Goal: Information Seeking & Learning: Learn about a topic

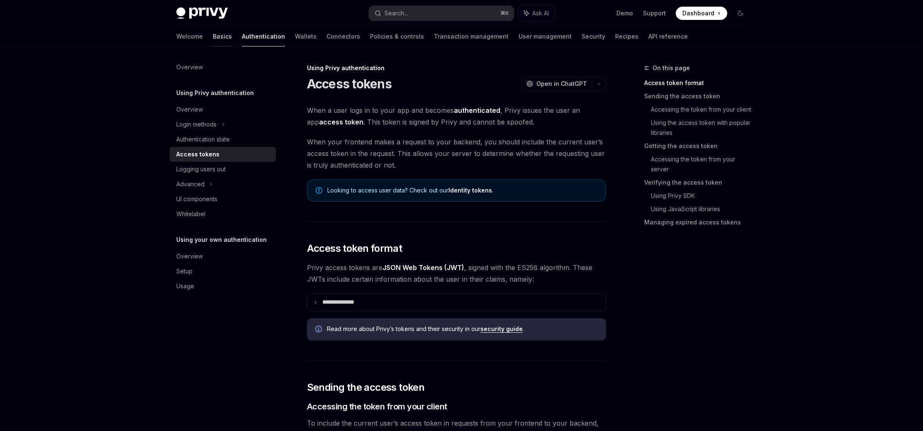
click at [213, 38] on link "Basics" at bounding box center [222, 37] width 19 height 20
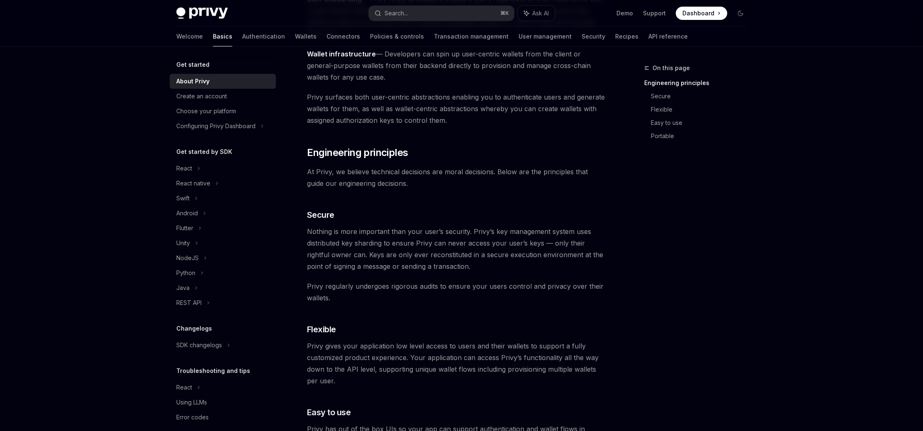
scroll to position [177, 0]
click at [519, 39] on link "User management" at bounding box center [545, 37] width 53 height 20
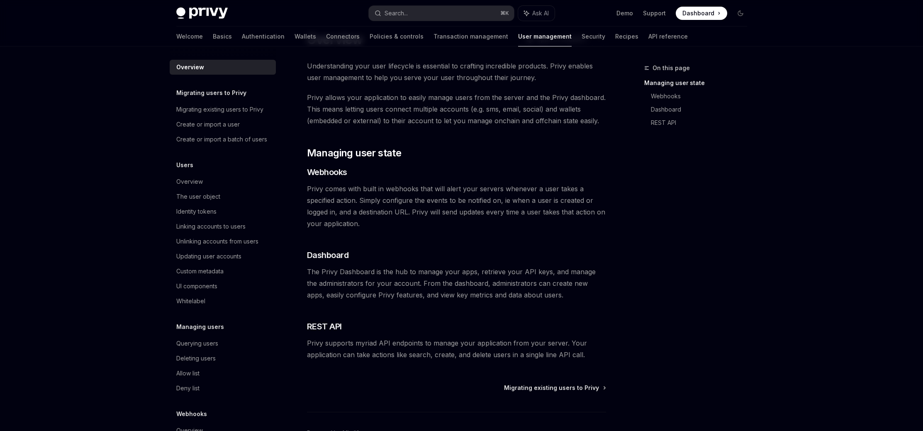
scroll to position [35, 0]
click at [146, 191] on div "Privy Docs home page Search... ⌘ K Ask AI Demo Support Dashboard Dashboard Sear…" at bounding box center [461, 223] width 923 height 516
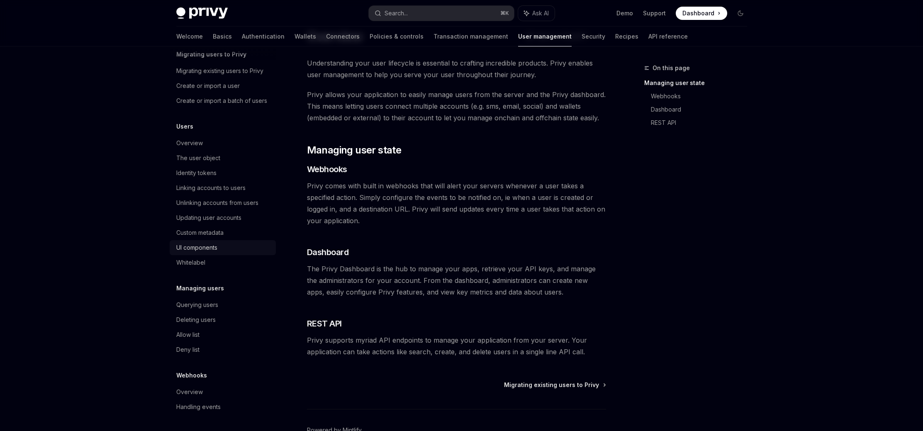
scroll to position [0, 0]
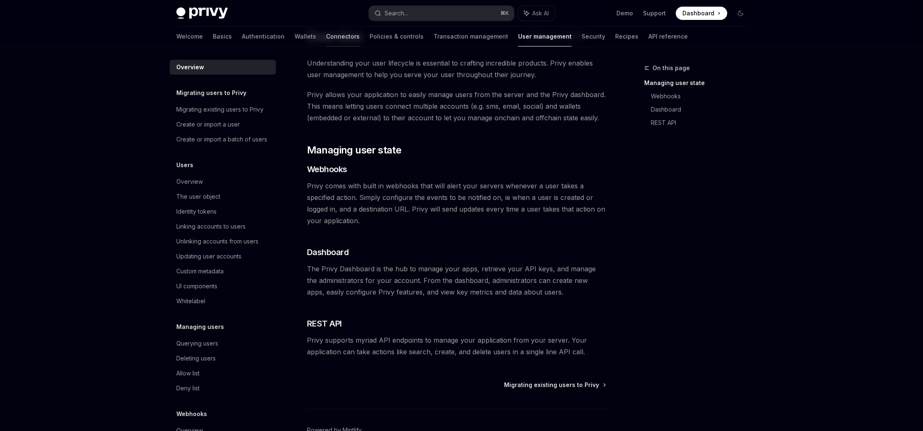
click at [326, 39] on link "Connectors" at bounding box center [343, 37] width 34 height 20
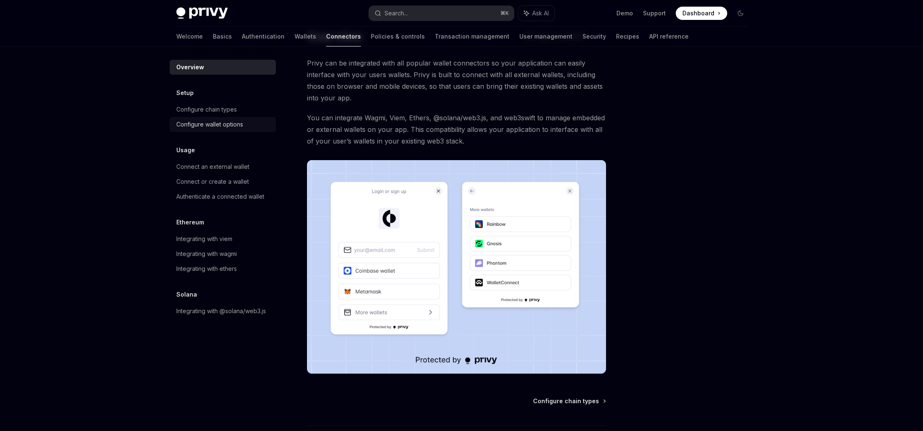
click at [229, 123] on div "Configure wallet options" at bounding box center [209, 124] width 67 height 10
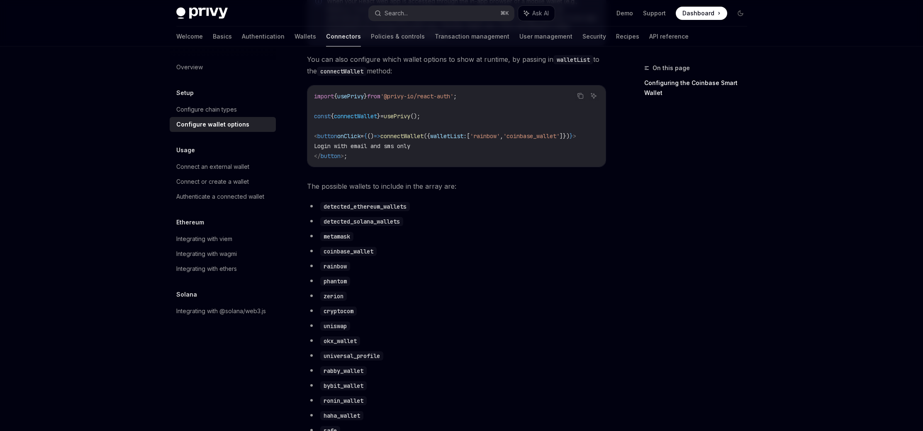
scroll to position [327, 0]
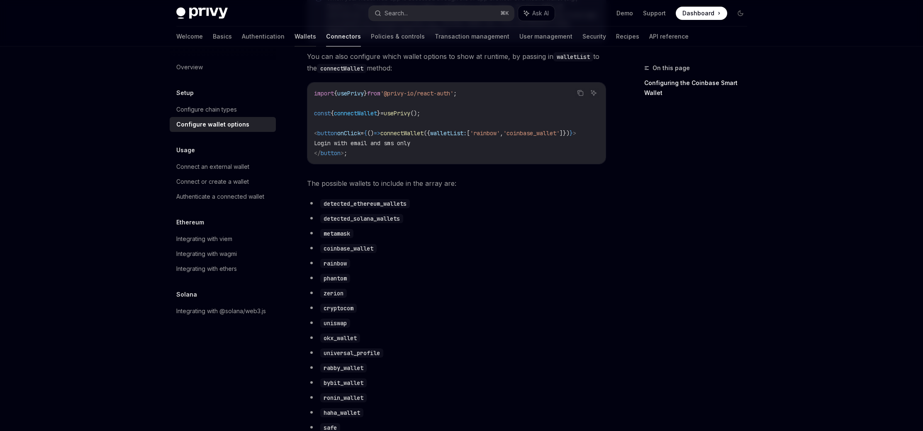
click at [295, 42] on link "Wallets" at bounding box center [306, 37] width 22 height 20
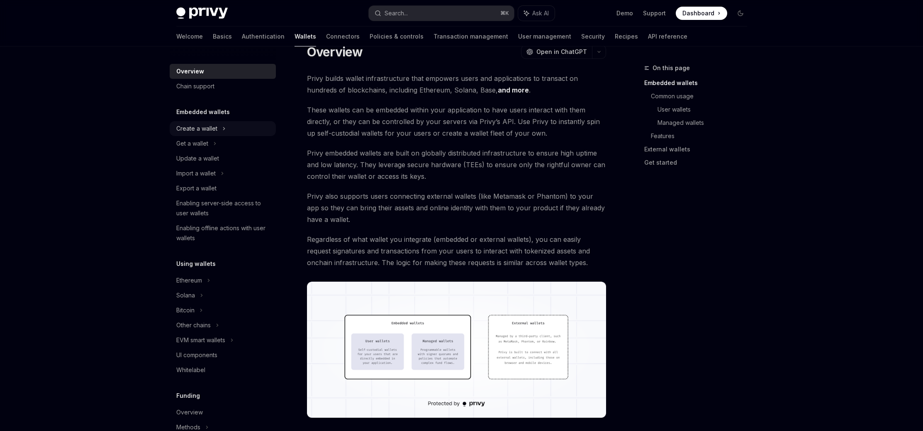
scroll to position [35, 0]
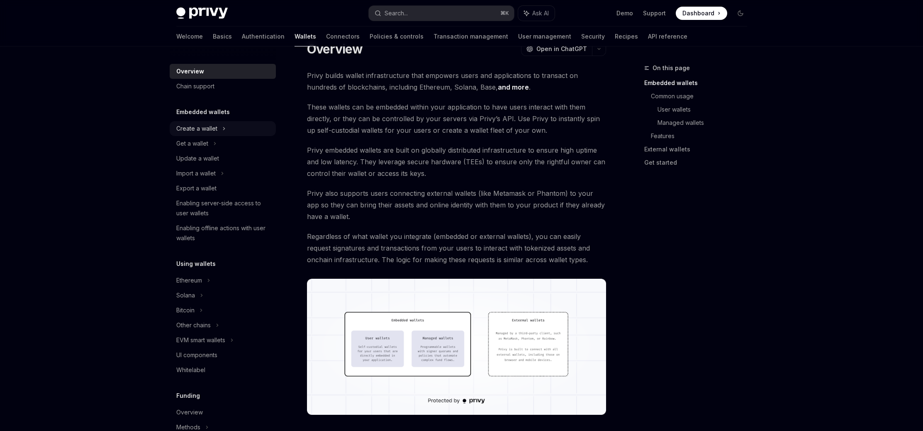
click at [187, 124] on div "Create a wallet" at bounding box center [196, 129] width 41 height 10
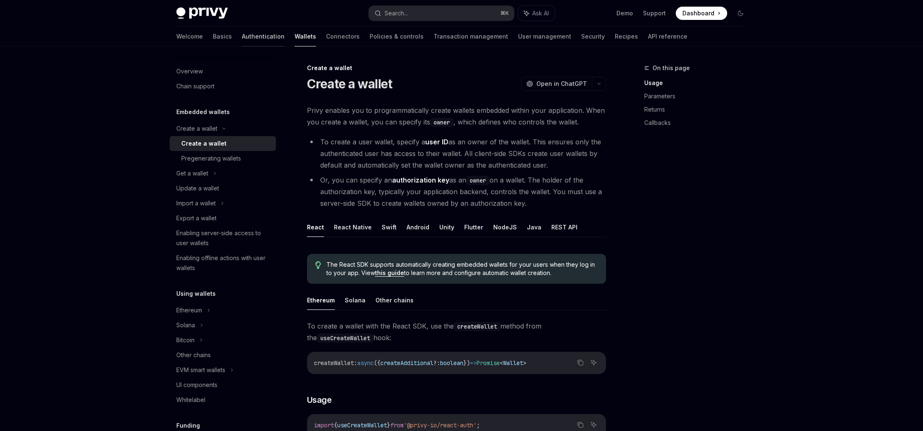
click at [242, 39] on link "Authentication" at bounding box center [263, 37] width 43 height 20
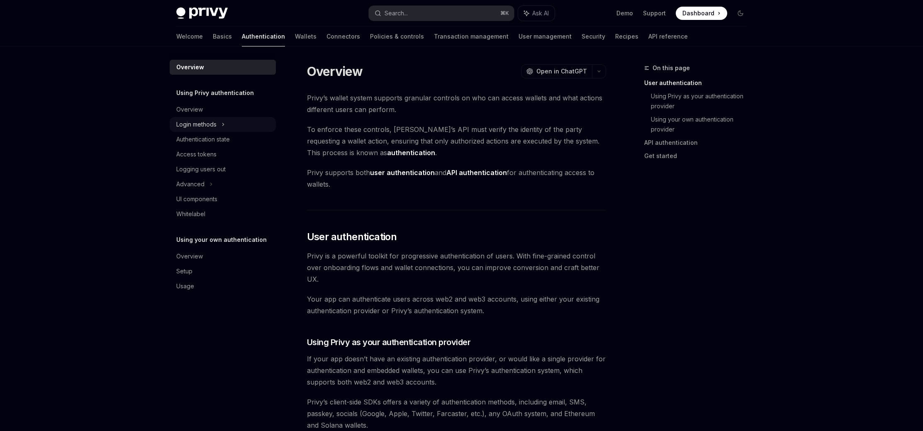
click at [226, 130] on div "Login methods" at bounding box center [223, 124] width 106 height 15
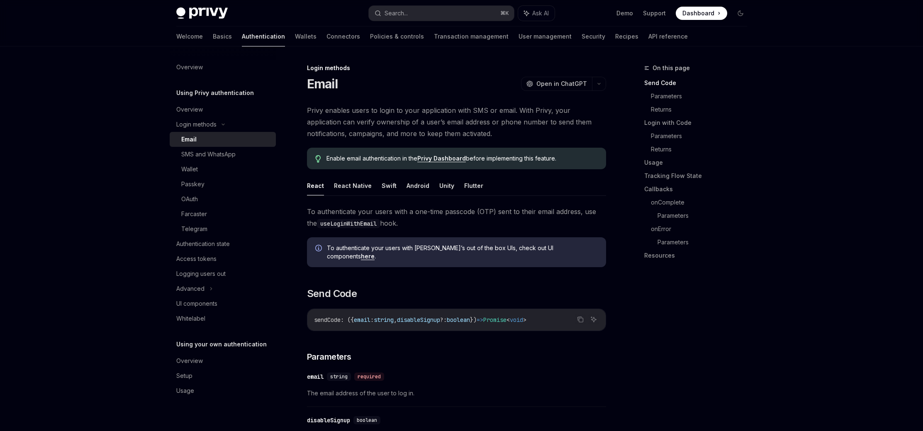
click at [231, 106] on div "Overview" at bounding box center [223, 110] width 95 height 10
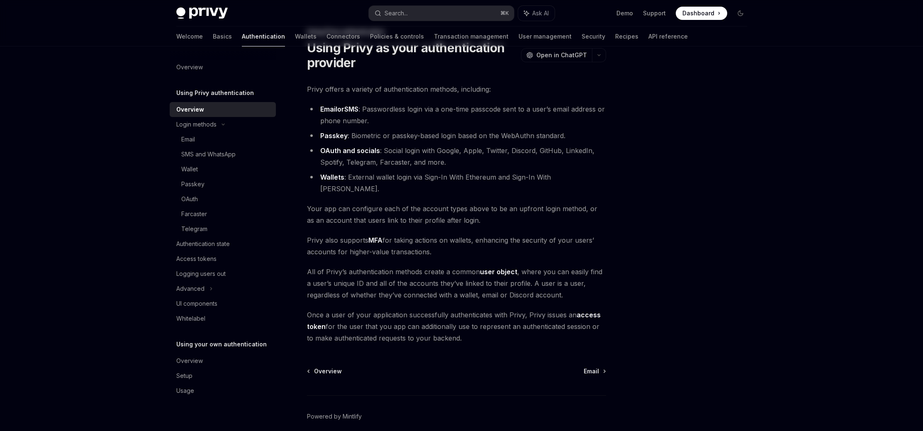
scroll to position [61, 0]
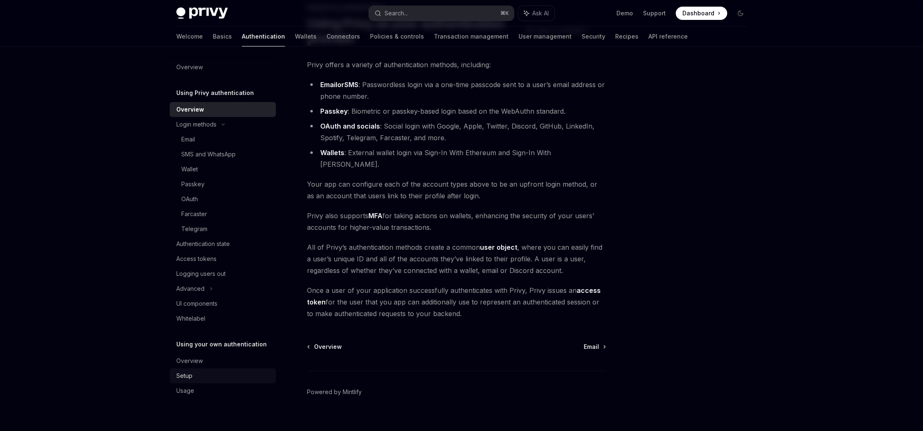
click at [212, 372] on div "Setup" at bounding box center [223, 376] width 95 height 10
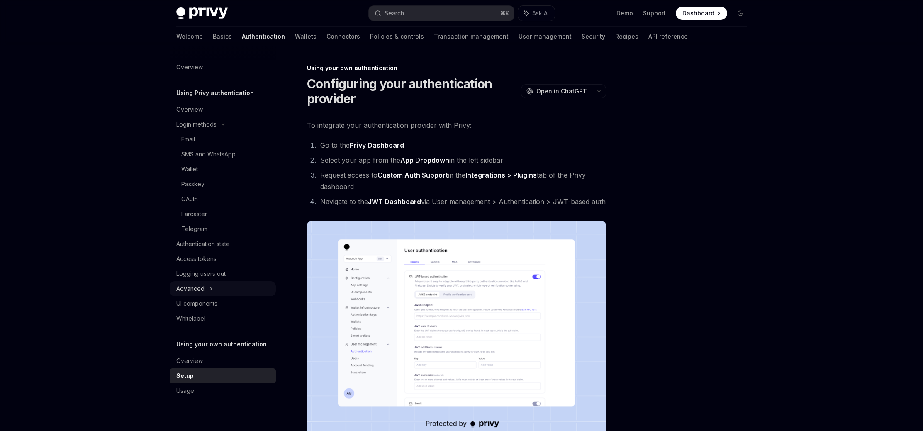
click at [226, 290] on div "Advanced" at bounding box center [223, 288] width 106 height 15
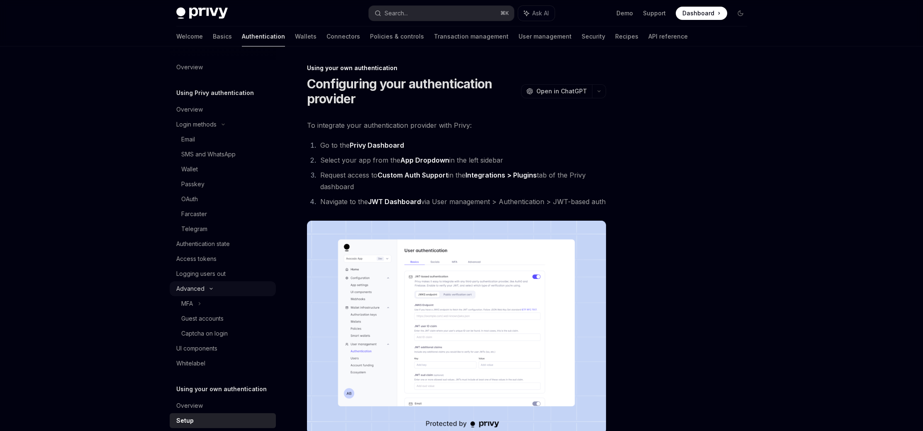
click at [226, 290] on div "Advanced" at bounding box center [223, 288] width 106 height 15
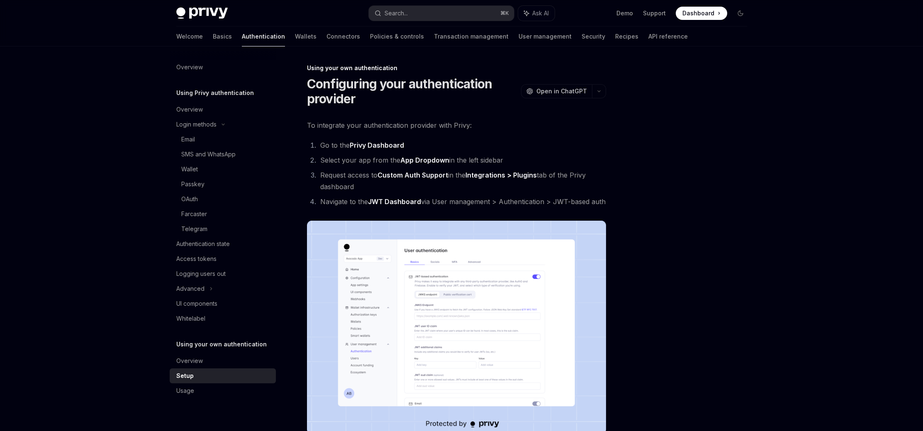
click at [664, 166] on div at bounding box center [691, 247] width 126 height 368
click at [519, 39] on link "User management" at bounding box center [545, 37] width 53 height 20
type textarea "*"
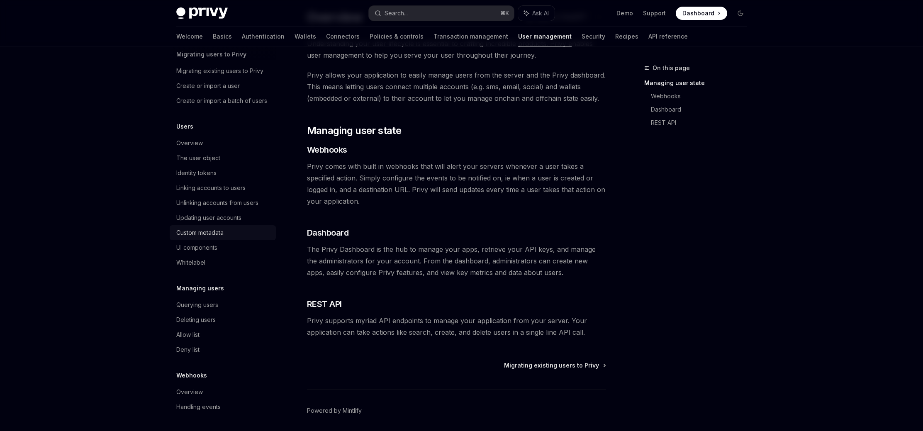
scroll to position [70, 0]
